Goal: Browse casually

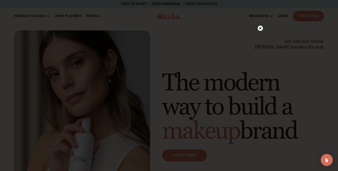
click at [259, 28] on circle at bounding box center [260, 28] width 5 height 5
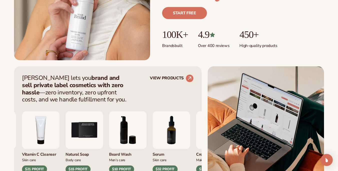
scroll to position [180, 0]
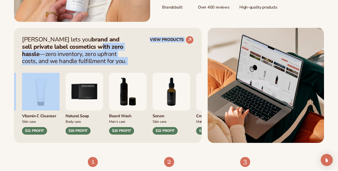
drag, startPoint x: 51, startPoint y: 103, endPoint x: 90, endPoint y: 78, distance: 46.1
click at [65, 105] on div "[PERSON_NAME] lets you brand and sell private label cosmetics with zero hassle …" at bounding box center [108, 85] width 188 height 115
click at [130, 52] on div "[PERSON_NAME] lets you brand and sell private label cosmetics with zero hassle …" at bounding box center [108, 50] width 172 height 29
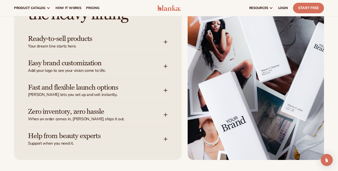
scroll to position [571, 0]
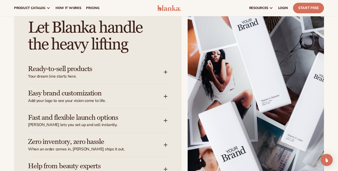
click at [169, 81] on div "Let [PERSON_NAME] handle the heavy lifting Ready-to-sell products Your dream li…" at bounding box center [98, 97] width 168 height 184
click at [160, 71] on div "Ready-to-sell products Your dream line starts here." at bounding box center [96, 72] width 136 height 14
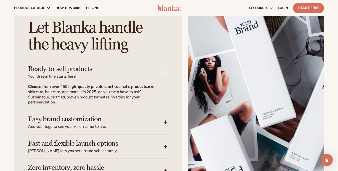
click at [161, 124] on span "Add your logo to see your vision come to life." at bounding box center [96, 126] width 136 height 5
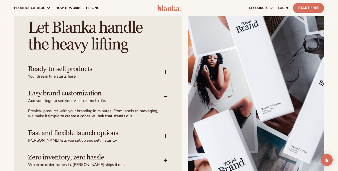
click at [158, 76] on span "Your dream line starts here." at bounding box center [96, 76] width 136 height 5
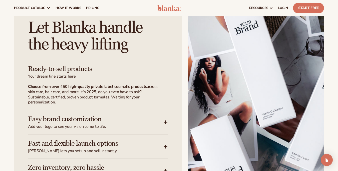
click at [157, 112] on div "Easy brand customization Add your logo to see your vision come to life." at bounding box center [98, 122] width 140 height 24
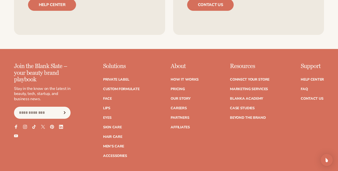
scroll to position [1928, 0]
